Goal: Browse casually: Explore the website without a specific task or goal

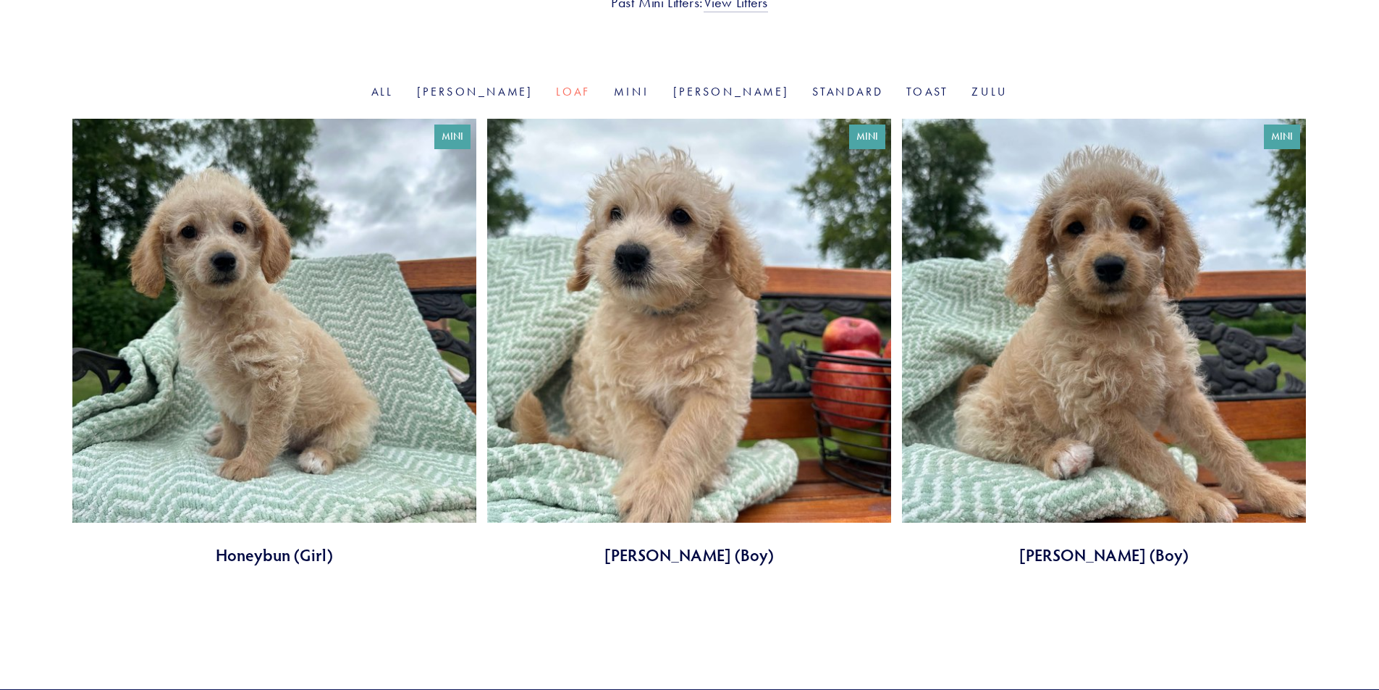
scroll to position [385, 0]
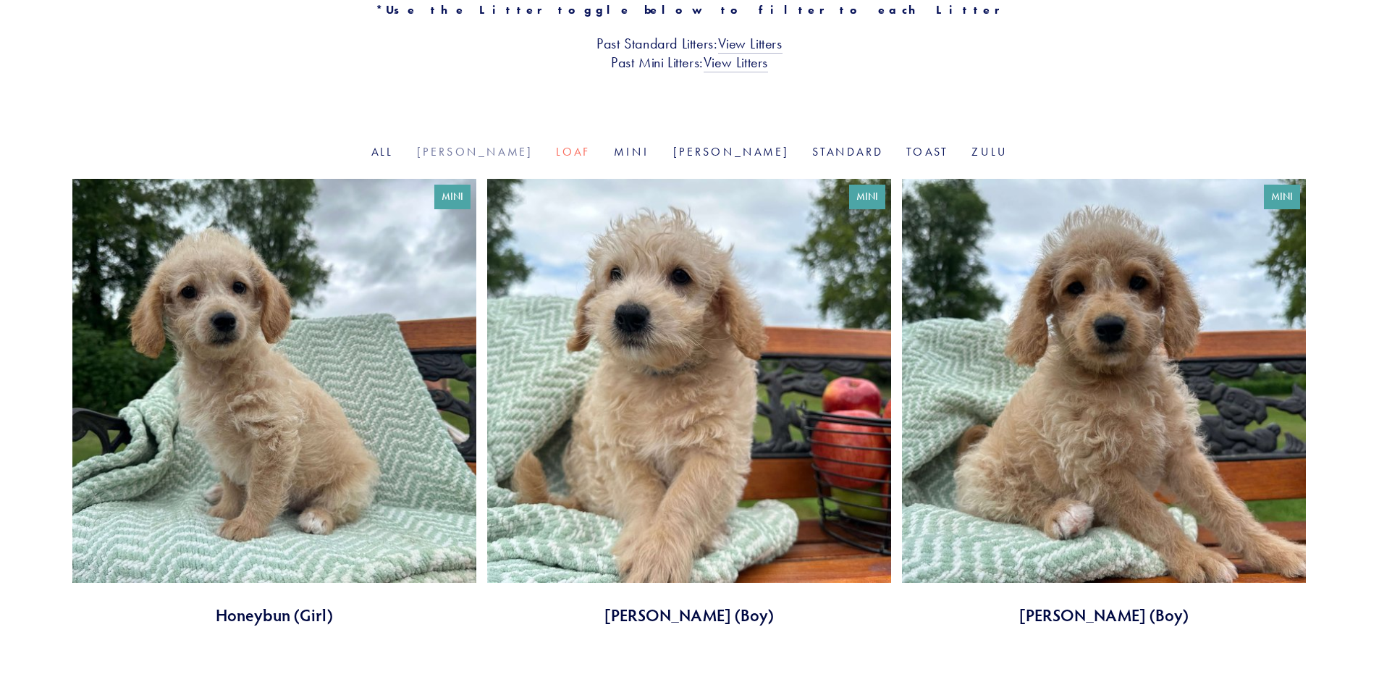
click at [523, 149] on link "[PERSON_NAME]" at bounding box center [475, 152] width 117 height 14
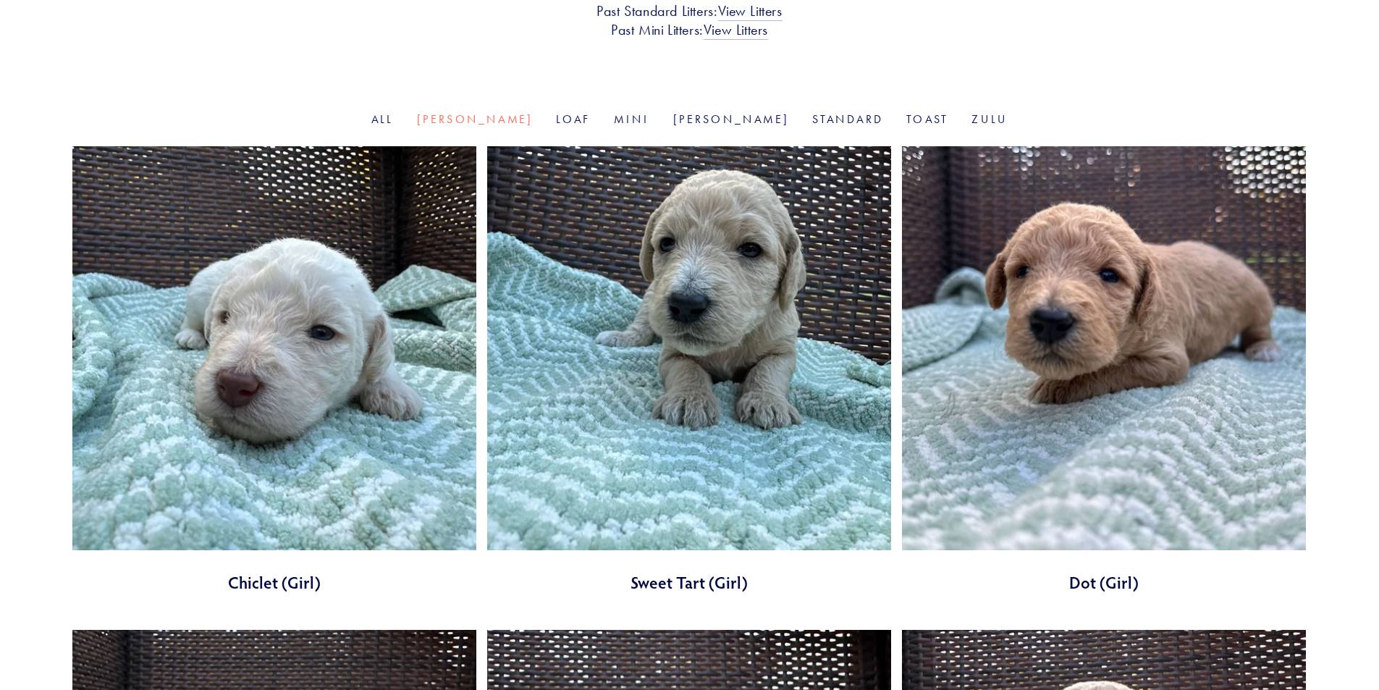
scroll to position [418, 0]
click at [217, 382] on link at bounding box center [274, 368] width 404 height 447
click at [572, 424] on link at bounding box center [689, 368] width 404 height 447
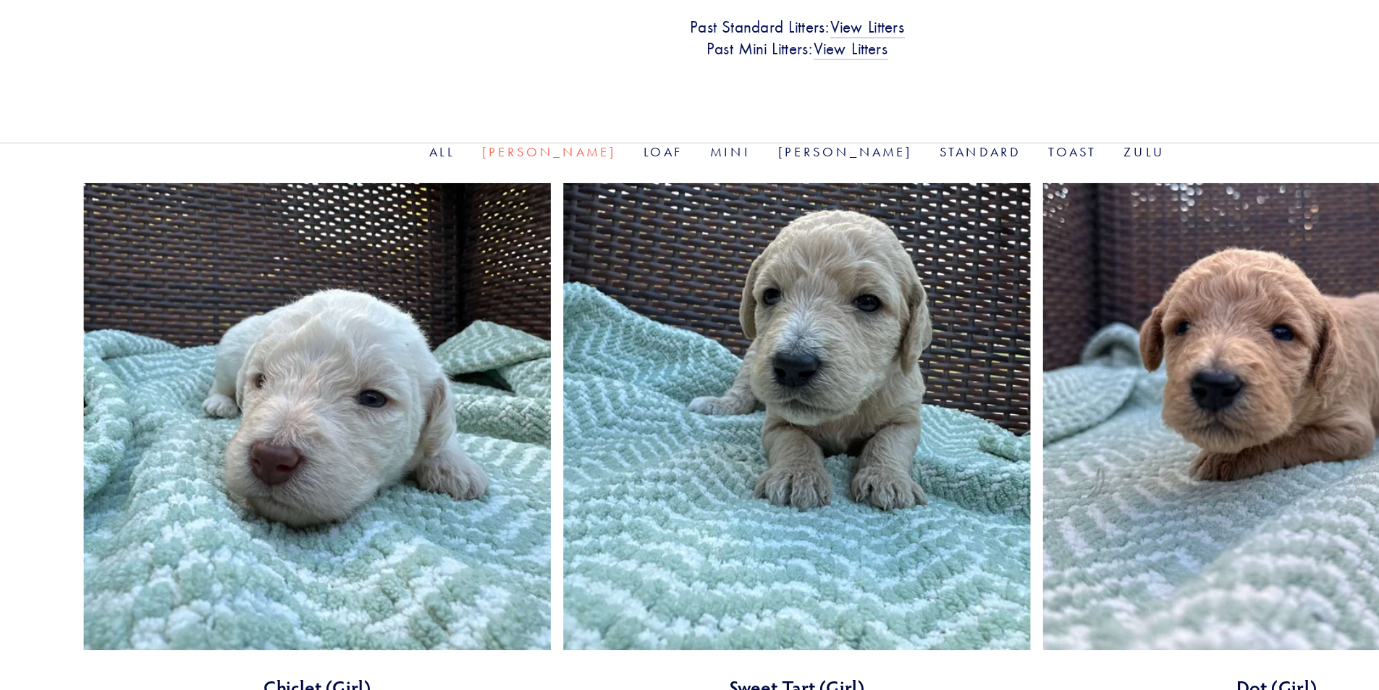
scroll to position [404, 0]
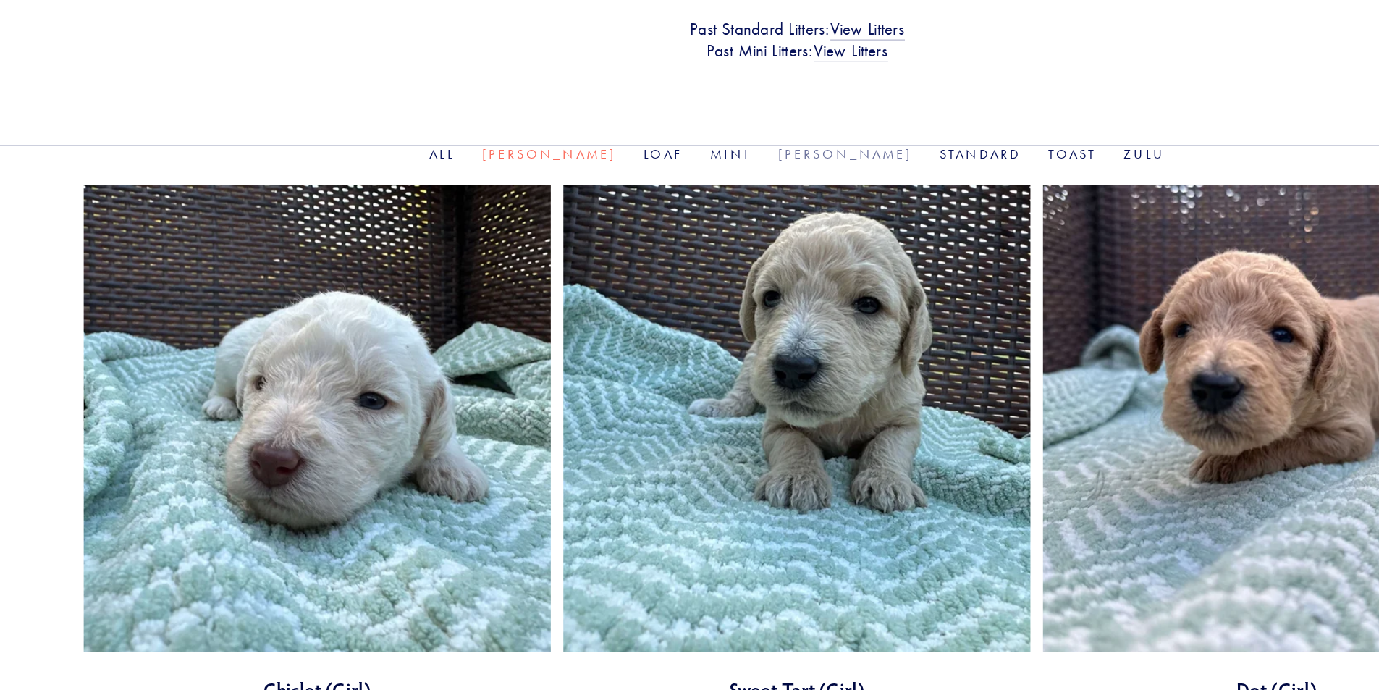
click at [693, 131] on link "Rosie" at bounding box center [731, 133] width 117 height 14
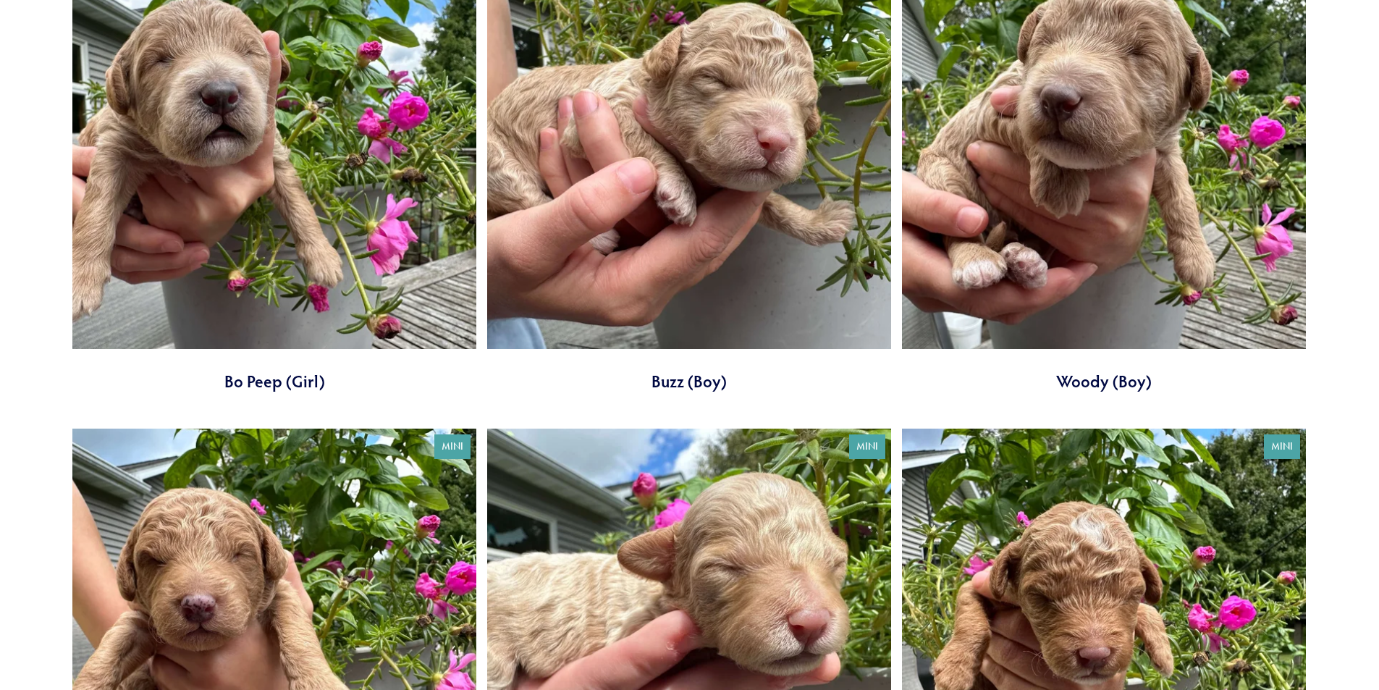
scroll to position [604, 0]
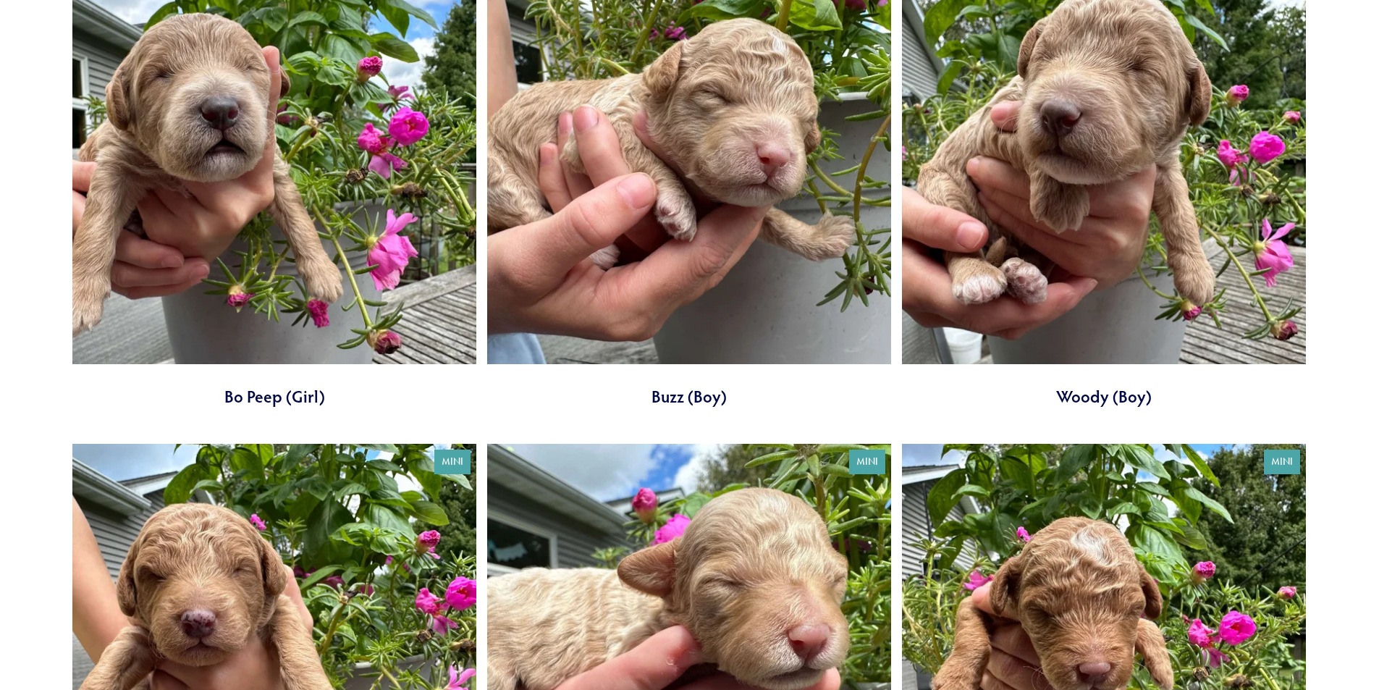
click at [325, 264] on link at bounding box center [274, 183] width 404 height 447
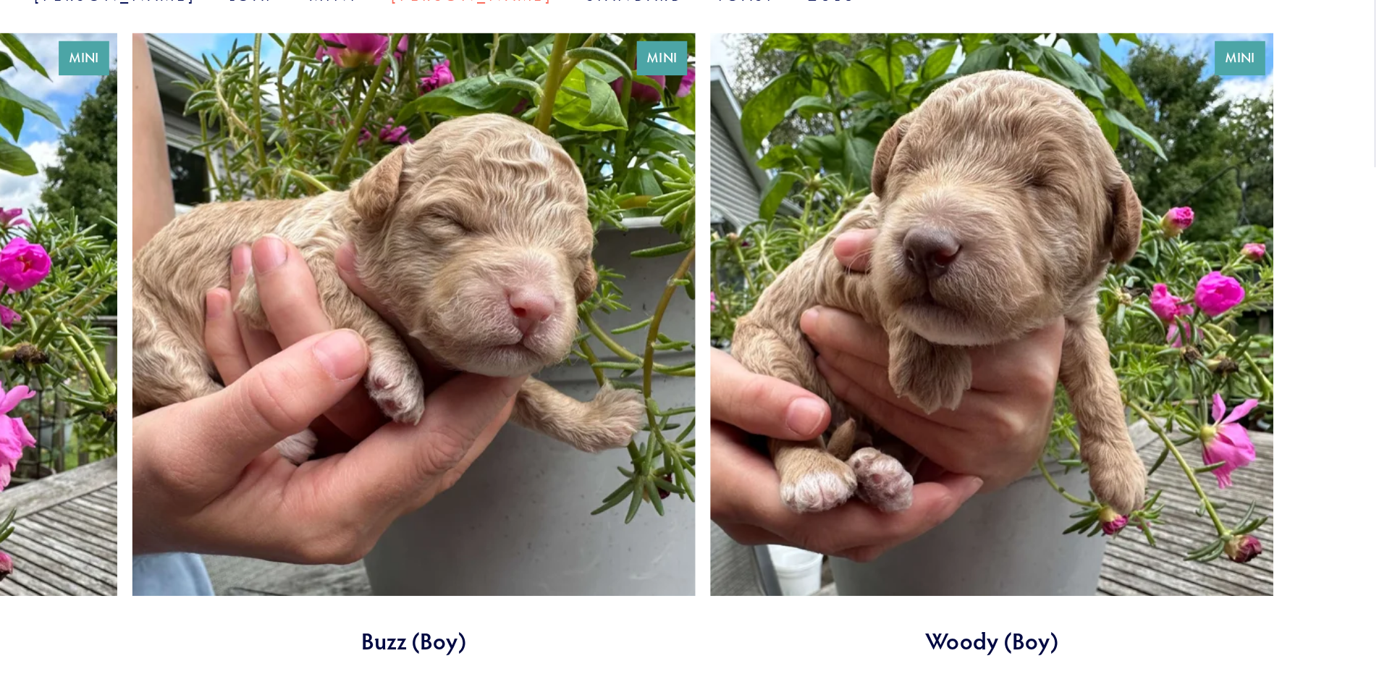
scroll to position [520, 0]
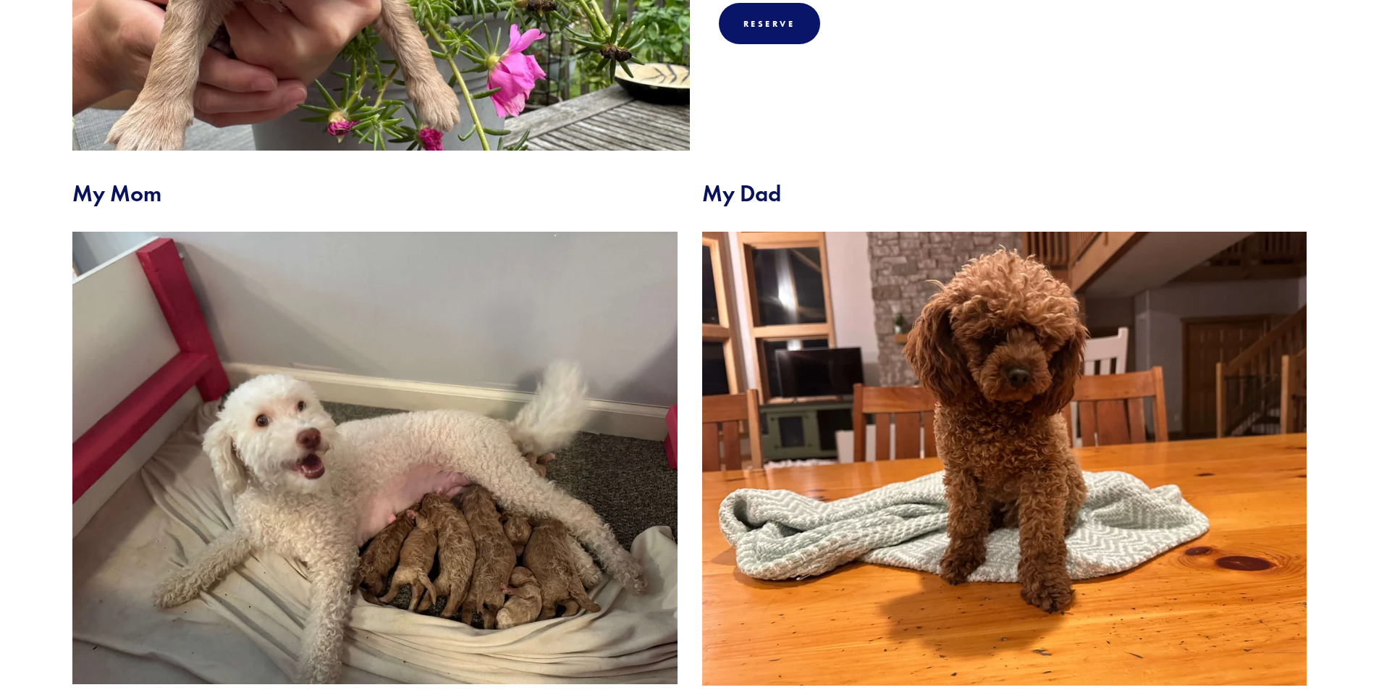
scroll to position [513, 0]
